Goal: Navigation & Orientation: Find specific page/section

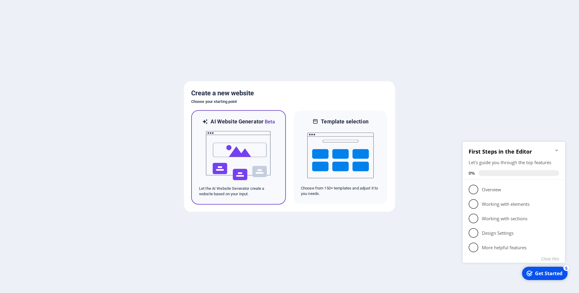
click at [254, 133] on img at bounding box center [239, 156] width 66 height 60
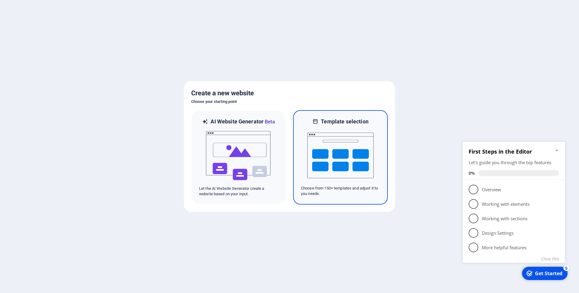
click at [343, 151] on img at bounding box center [341, 155] width 66 height 60
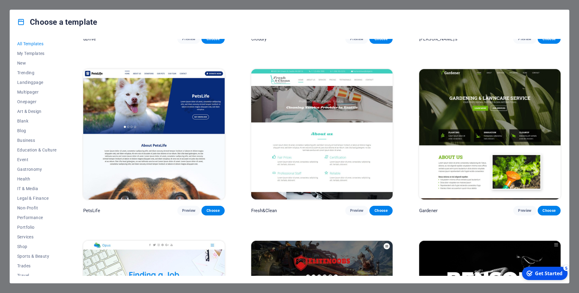
scroll to position [6356, 0]
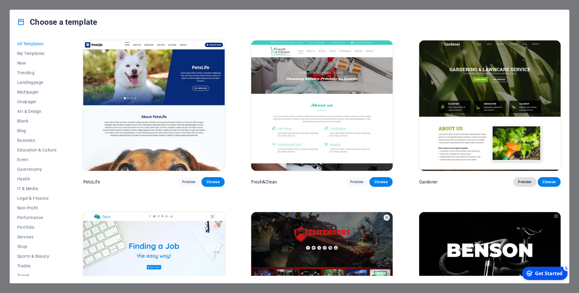
click at [527, 184] on span "Preview" at bounding box center [524, 182] width 13 height 5
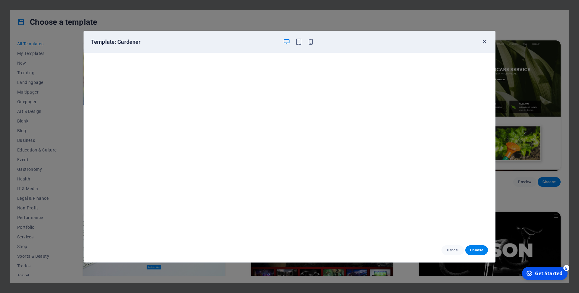
click at [482, 40] on icon "button" at bounding box center [484, 41] width 7 height 7
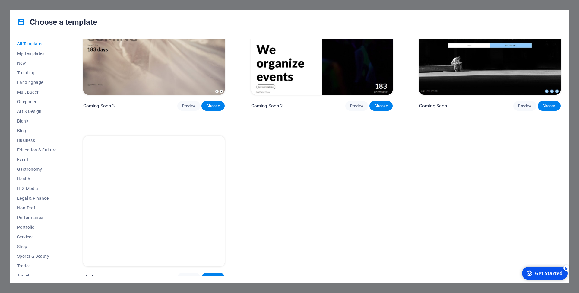
scroll to position [9882, 0]
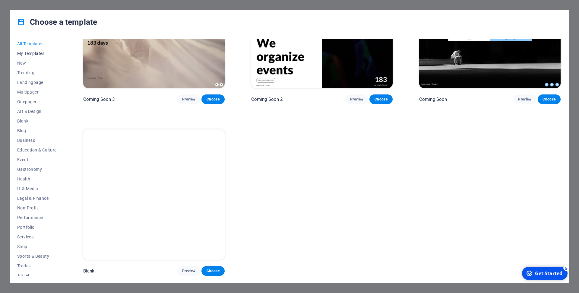
click at [42, 53] on span "My Templates" at bounding box center [37, 53] width 40 height 5
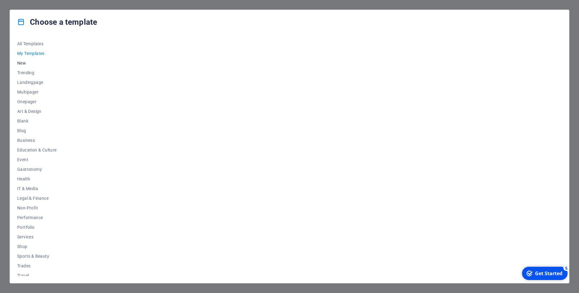
click at [27, 64] on span "New" at bounding box center [37, 63] width 40 height 5
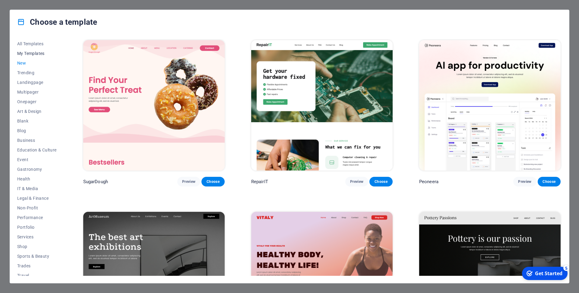
click at [33, 50] on button "My Templates" at bounding box center [37, 54] width 40 height 10
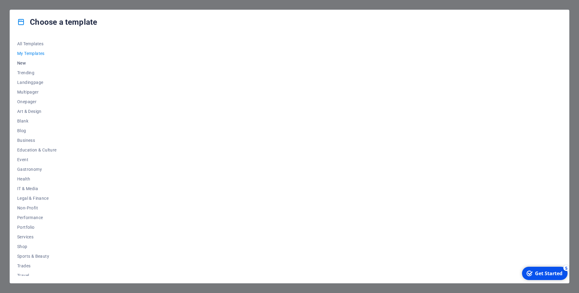
click at [24, 62] on span "New" at bounding box center [37, 63] width 40 height 5
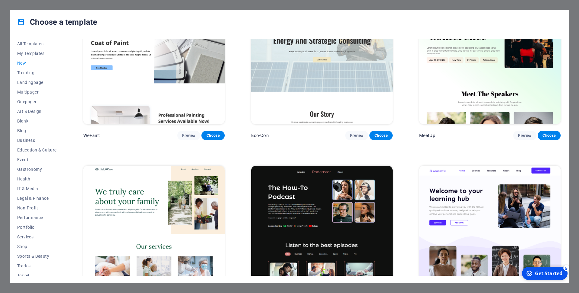
scroll to position [771, 0]
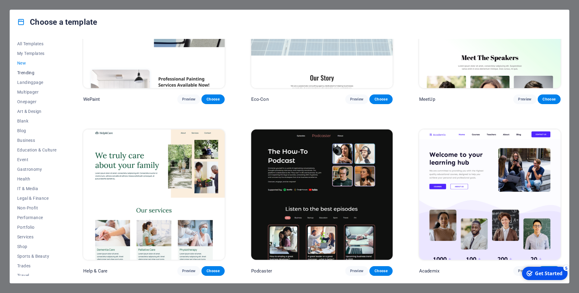
click at [35, 72] on span "Trending" at bounding box center [37, 72] width 40 height 5
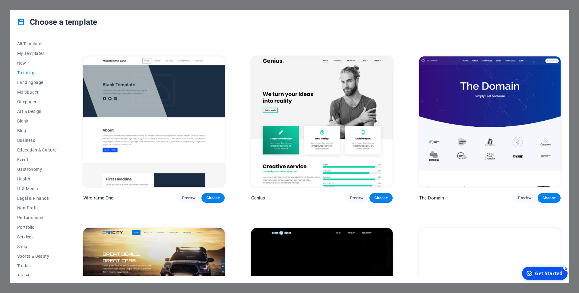
scroll to position [770, 0]
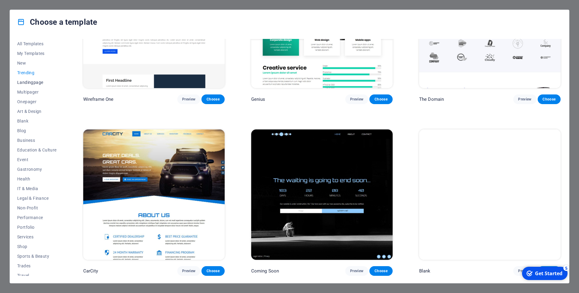
click at [30, 81] on span "Landingpage" at bounding box center [37, 82] width 40 height 5
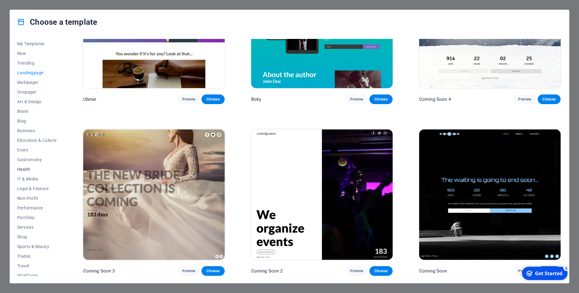
scroll to position [14, 0]
click at [31, 241] on span "Sports & Beauty" at bounding box center [37, 242] width 40 height 5
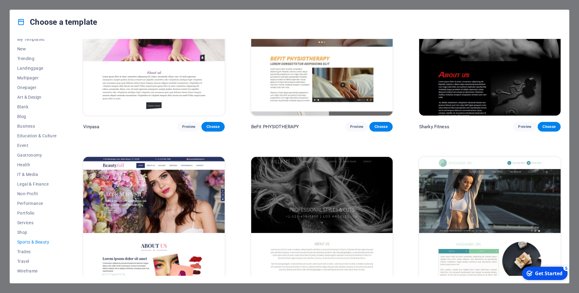
scroll to position [770, 0]
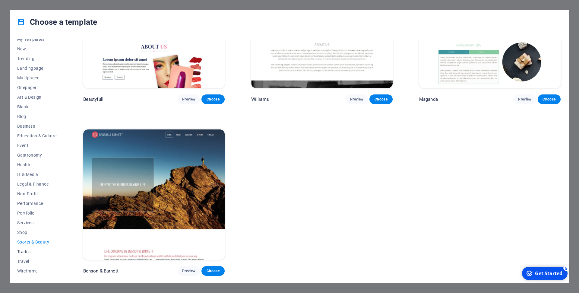
click at [27, 250] on span "Trades" at bounding box center [37, 251] width 40 height 5
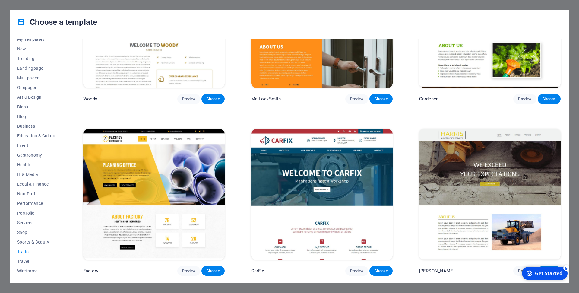
scroll to position [255, 0]
click at [184, 270] on span "Preview" at bounding box center [188, 271] width 13 height 5
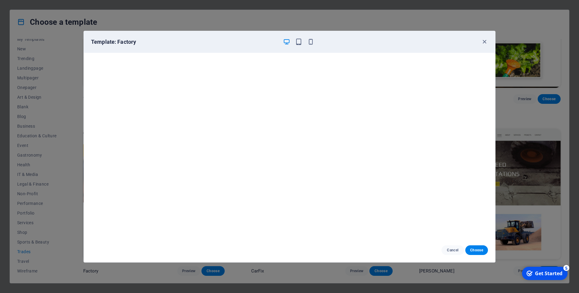
click at [318, 23] on div "Template: Factory Cancel Choose" at bounding box center [289, 146] width 579 height 293
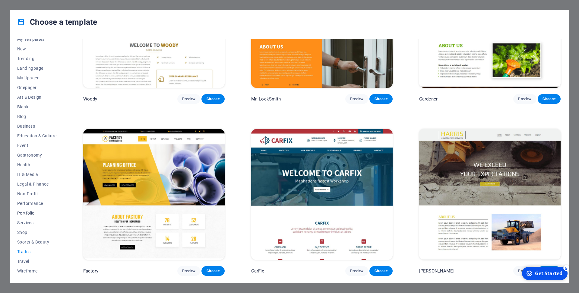
click at [28, 211] on span "Portfolio" at bounding box center [37, 213] width 40 height 5
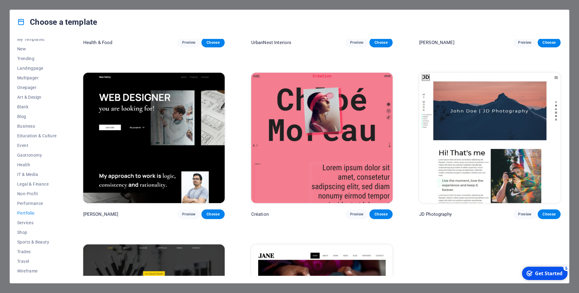
scroll to position [163, 0]
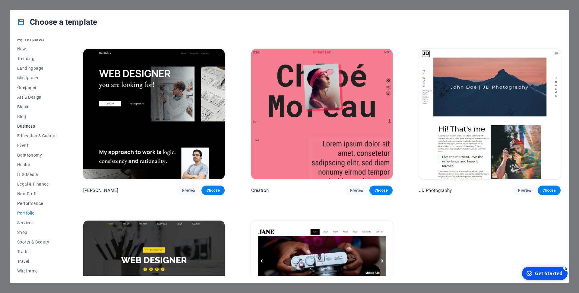
click at [27, 128] on span "Business" at bounding box center [37, 126] width 40 height 5
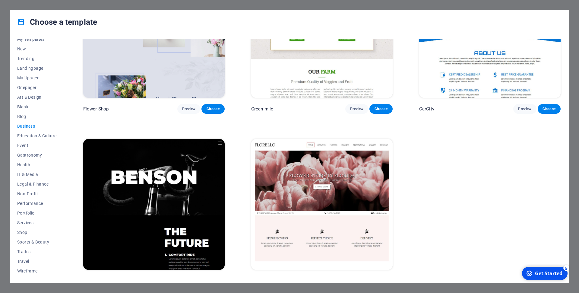
scroll to position [255, 0]
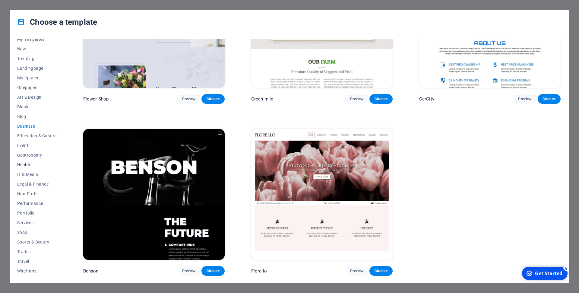
click at [26, 163] on span "Health" at bounding box center [37, 164] width 40 height 5
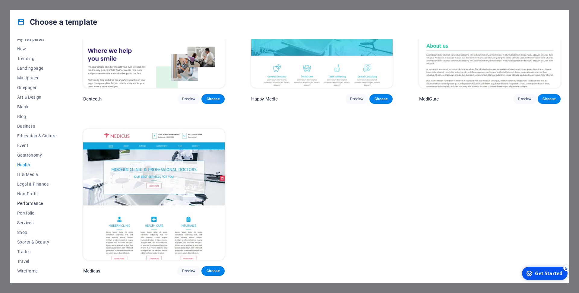
click at [29, 203] on span "Performance" at bounding box center [37, 203] width 40 height 5
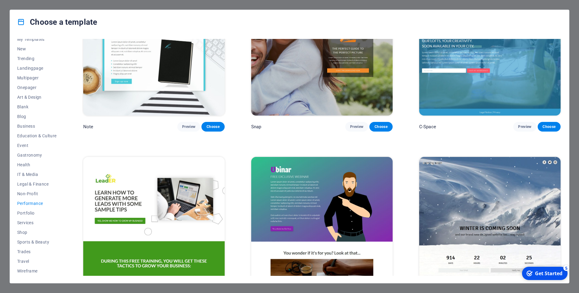
scroll to position [770, 0]
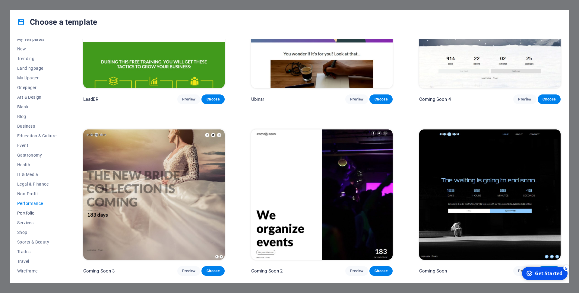
click at [27, 212] on span "Portfolio" at bounding box center [37, 213] width 40 height 5
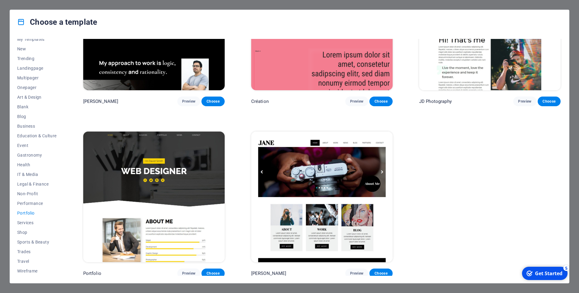
scroll to position [255, 0]
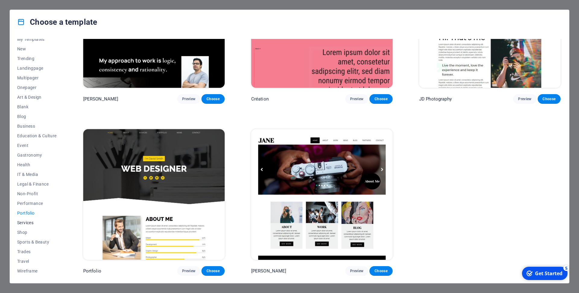
click at [29, 222] on span "Services" at bounding box center [37, 222] width 40 height 5
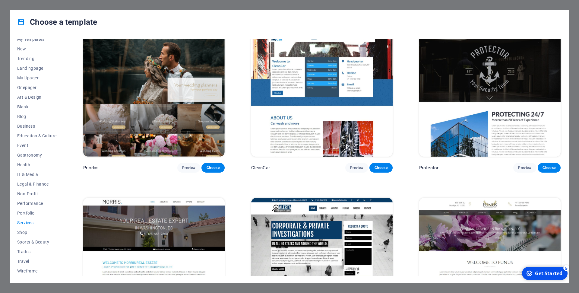
scroll to position [499, 0]
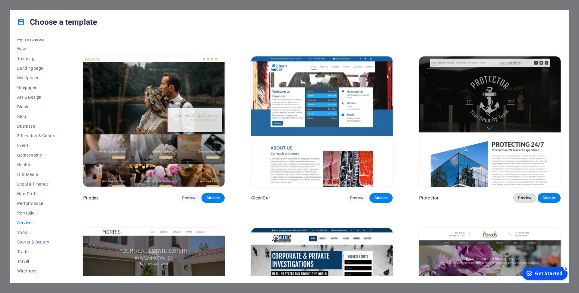
click at [529, 199] on span "Preview" at bounding box center [524, 198] width 13 height 5
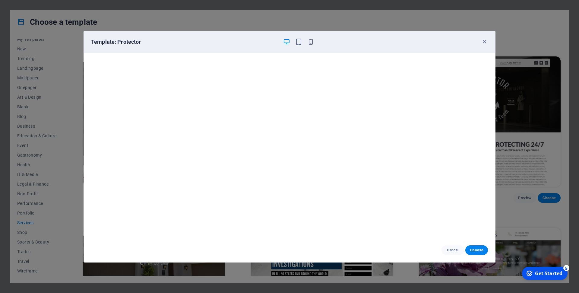
scroll to position [0, 0]
click at [485, 40] on icon "button" at bounding box center [484, 41] width 7 height 7
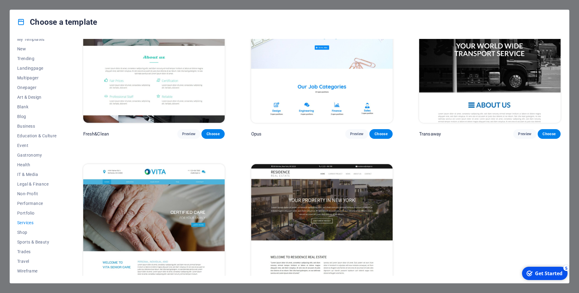
scroll to position [943, 0]
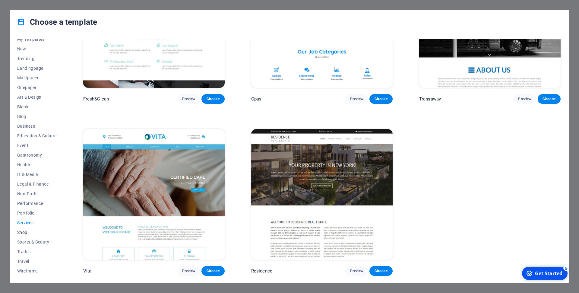
click at [21, 231] on span "Shop" at bounding box center [37, 232] width 40 height 5
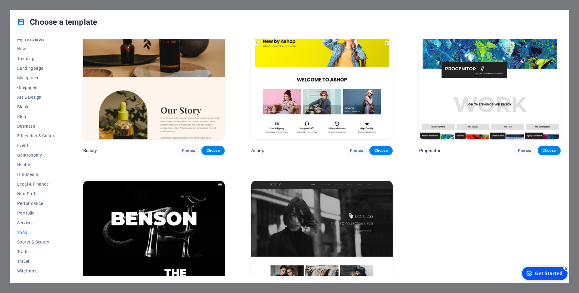
scroll to position [427, 0]
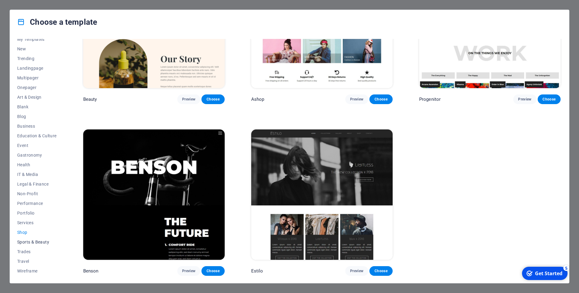
click at [33, 241] on span "Sports & Beauty" at bounding box center [37, 242] width 40 height 5
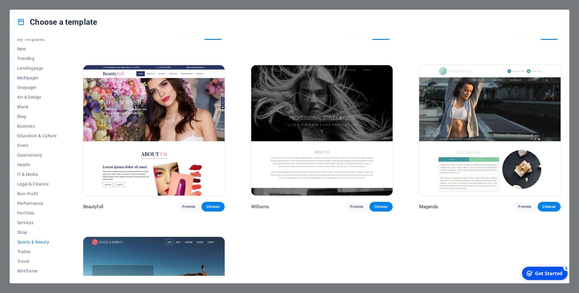
scroll to position [770, 0]
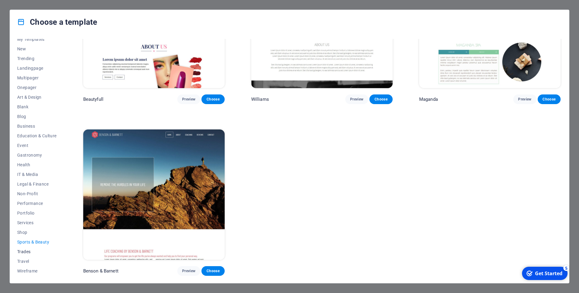
click at [28, 251] on span "Trades" at bounding box center [37, 251] width 40 height 5
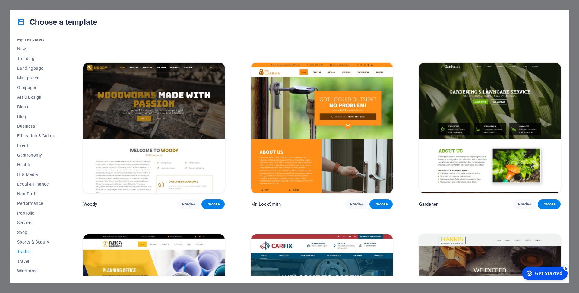
scroll to position [255, 0]
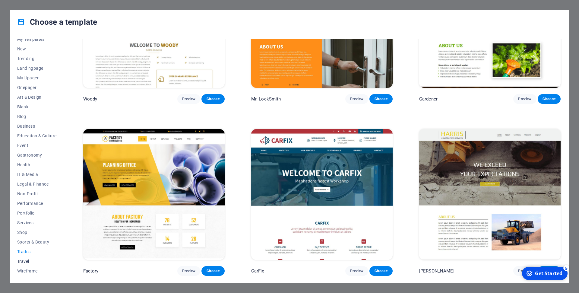
click at [22, 261] on span "Travel" at bounding box center [37, 261] width 40 height 5
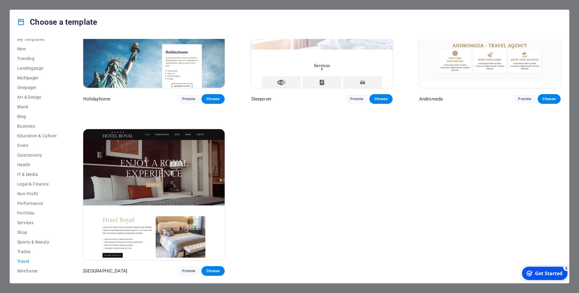
scroll to position [254, 0]
click at [29, 269] on span "Wireframe" at bounding box center [37, 271] width 40 height 5
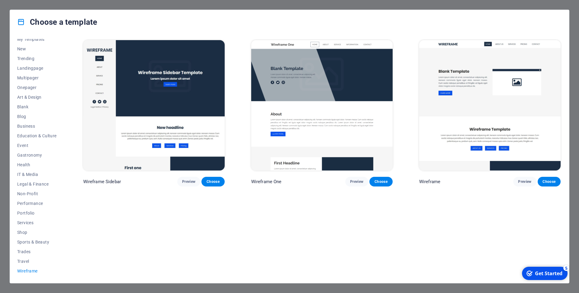
scroll to position [0, 0]
click at [24, 261] on span "Travel" at bounding box center [37, 261] width 40 height 5
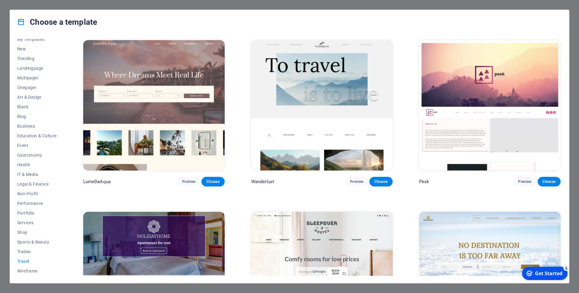
scroll to position [244, 0]
